Goal: Understand process/instructions: Learn about a topic

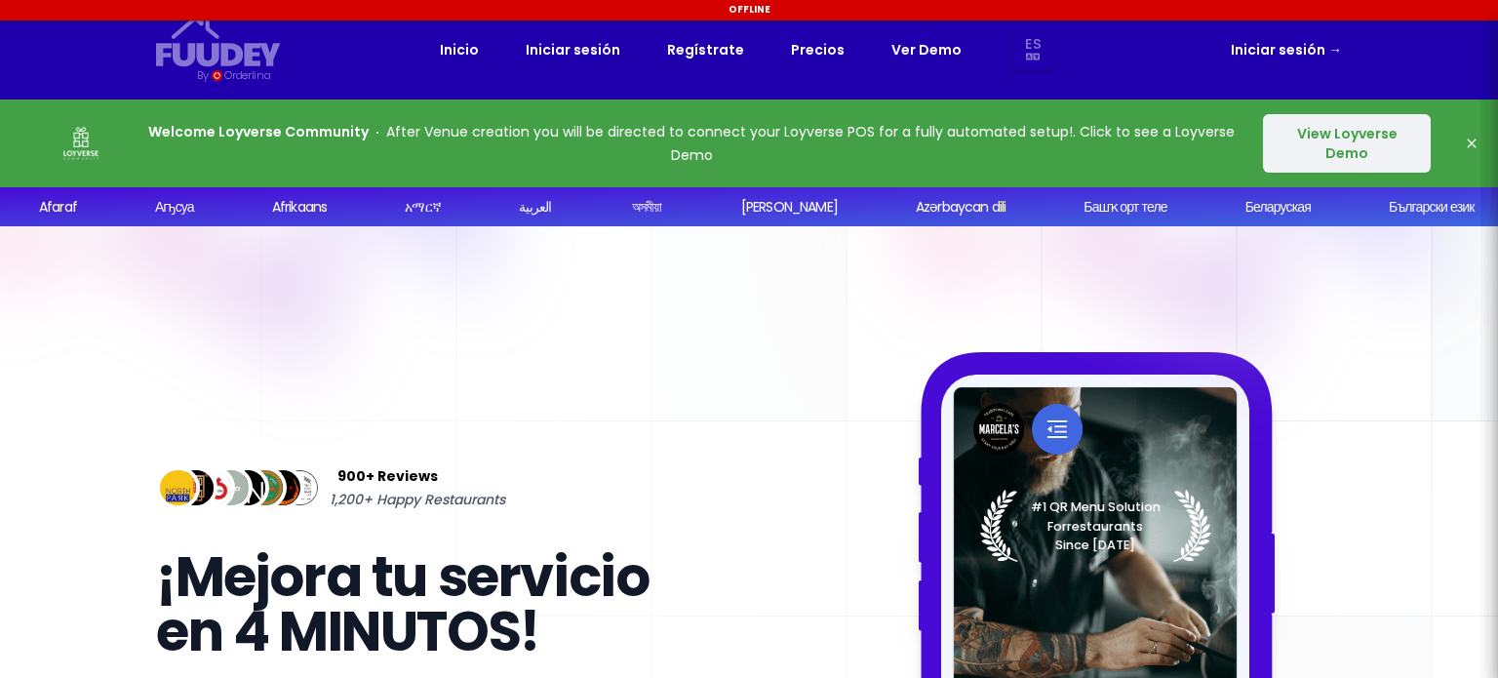
select select "es"
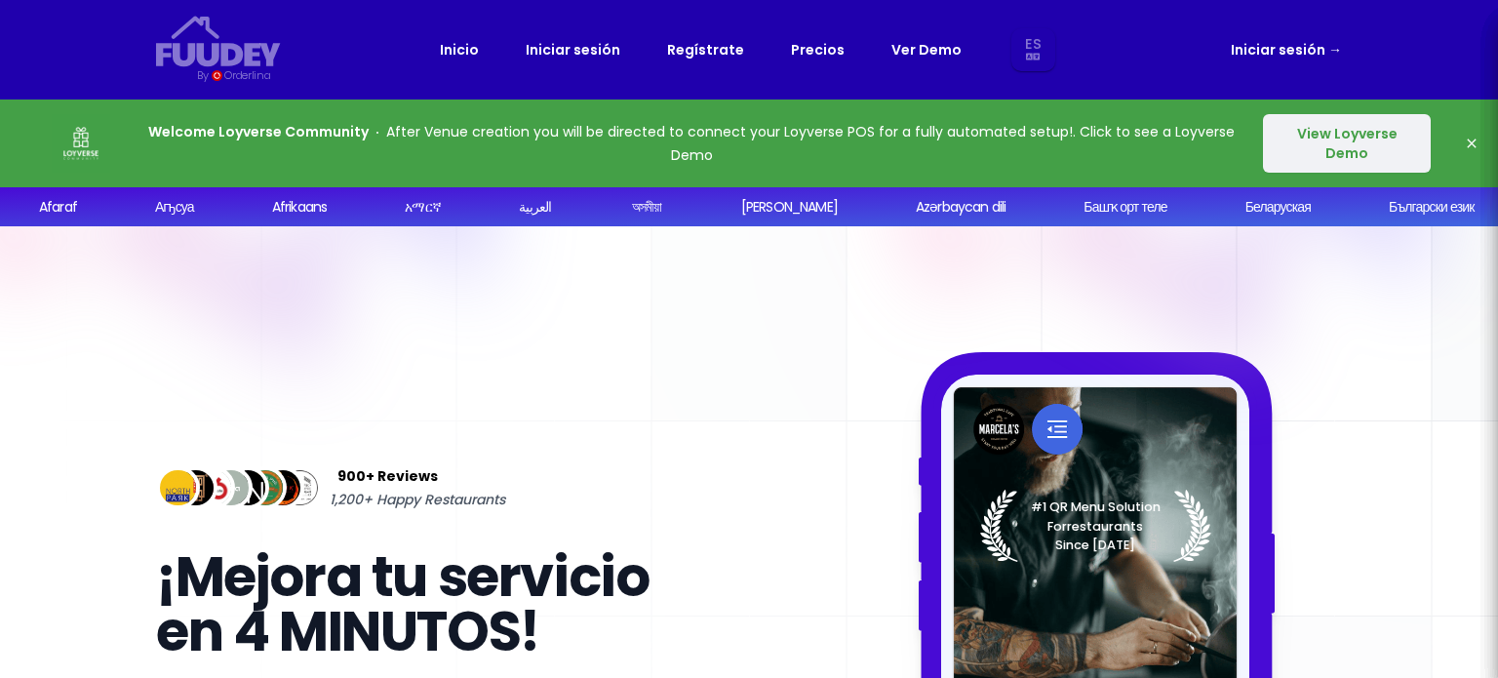
select select "es"
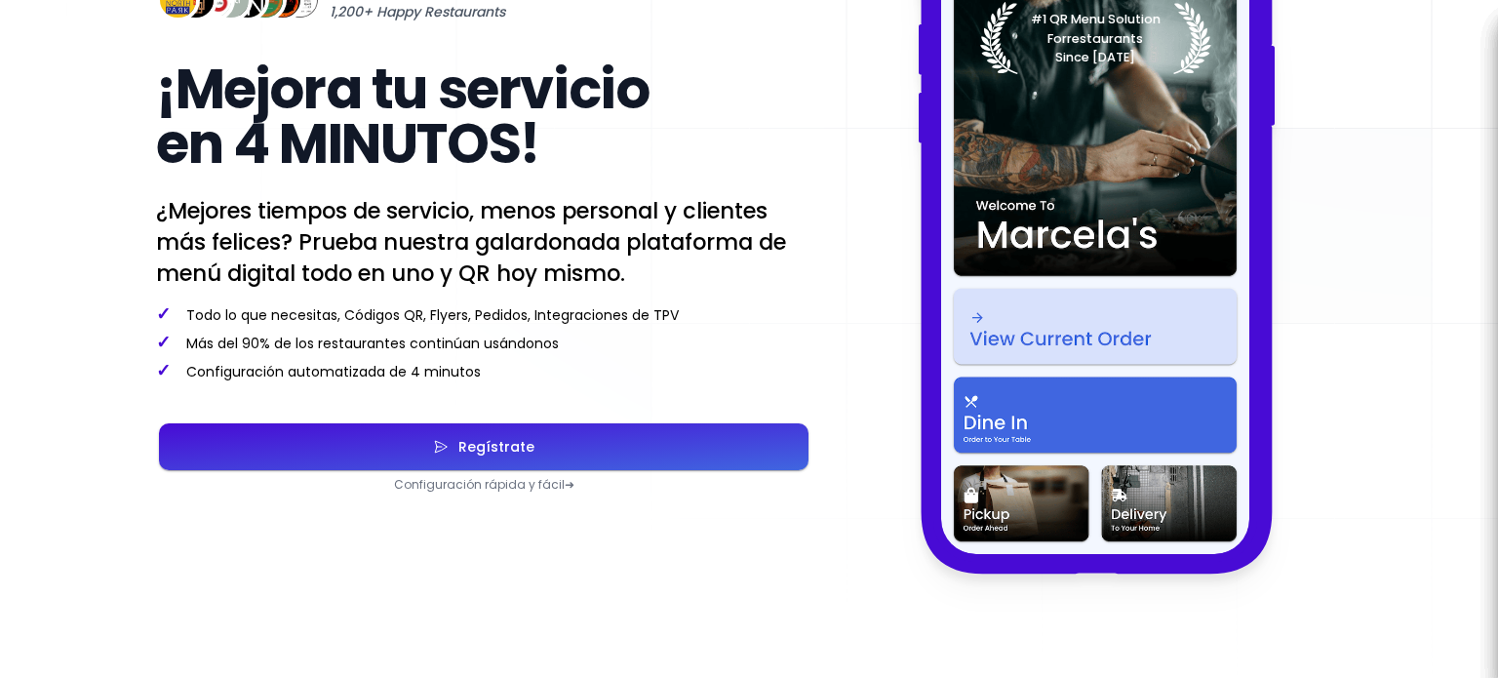
scroll to position [98, 0]
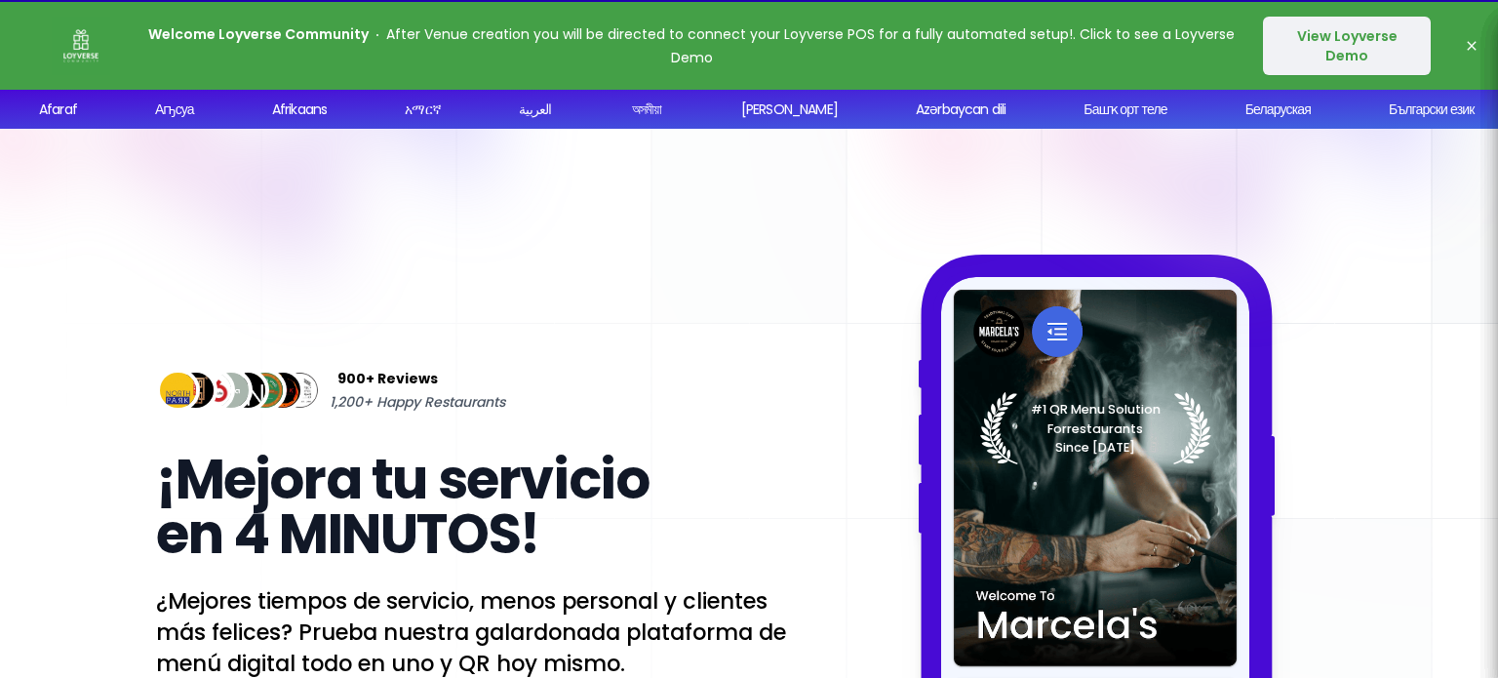
select select "es"
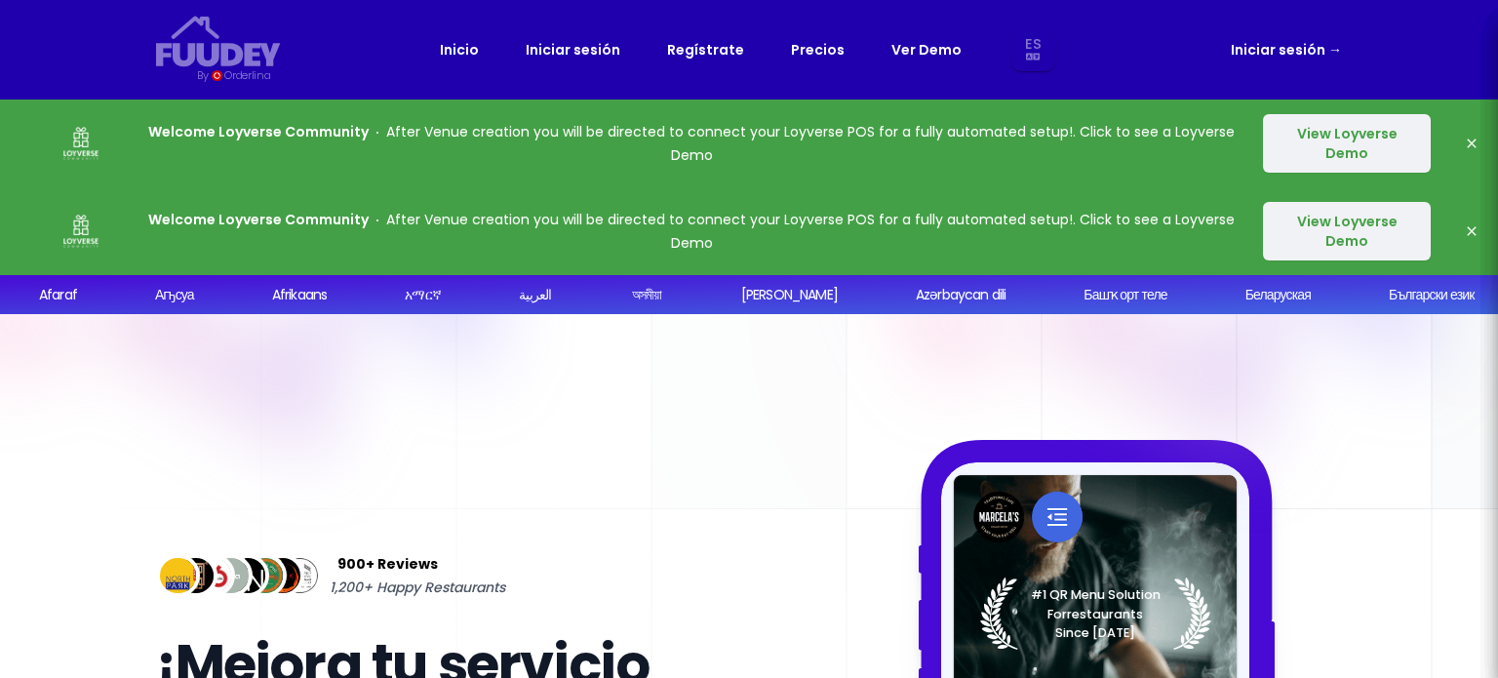
select select "es"
click at [1320, 217] on button "View Loyverse Demo" at bounding box center [1347, 231] width 168 height 59
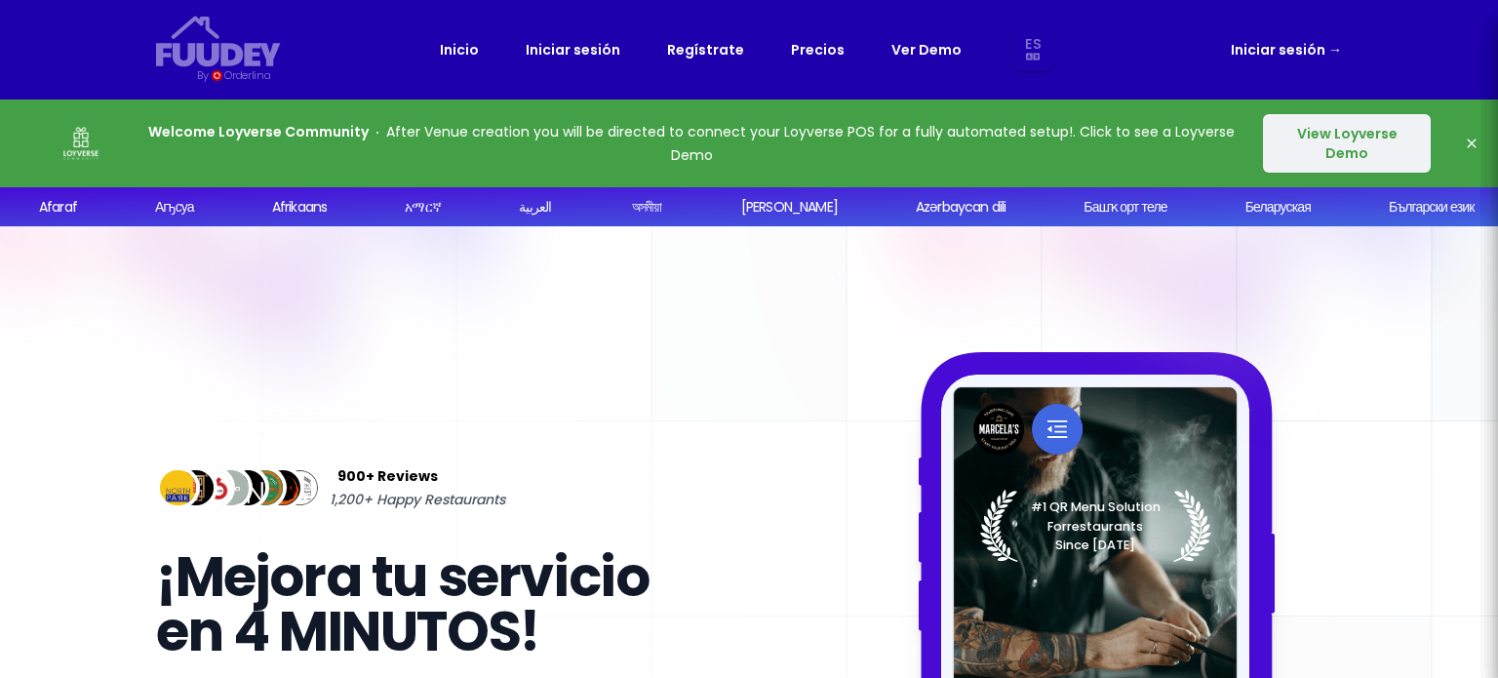
select select "es"
